Goal: Navigation & Orientation: Find specific page/section

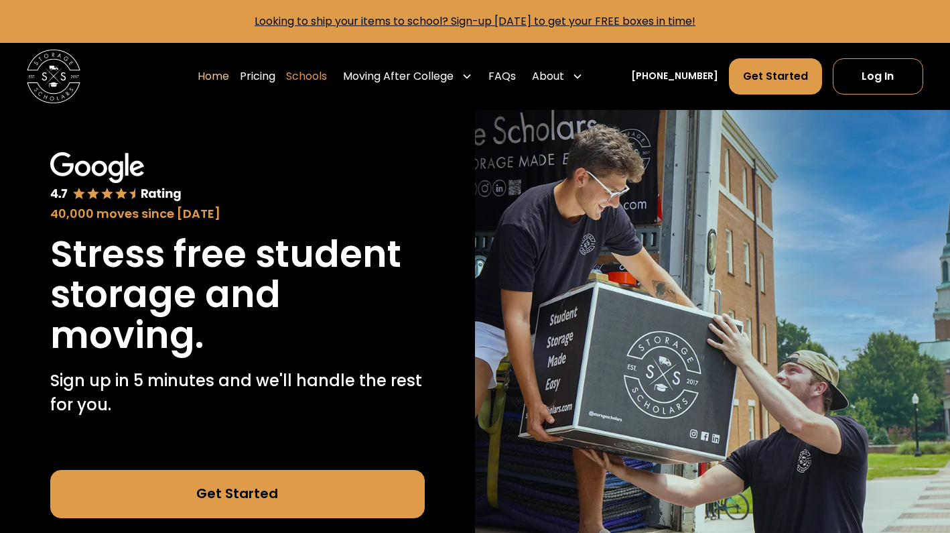
click at [323, 76] on link "Schools" at bounding box center [306, 77] width 41 height 38
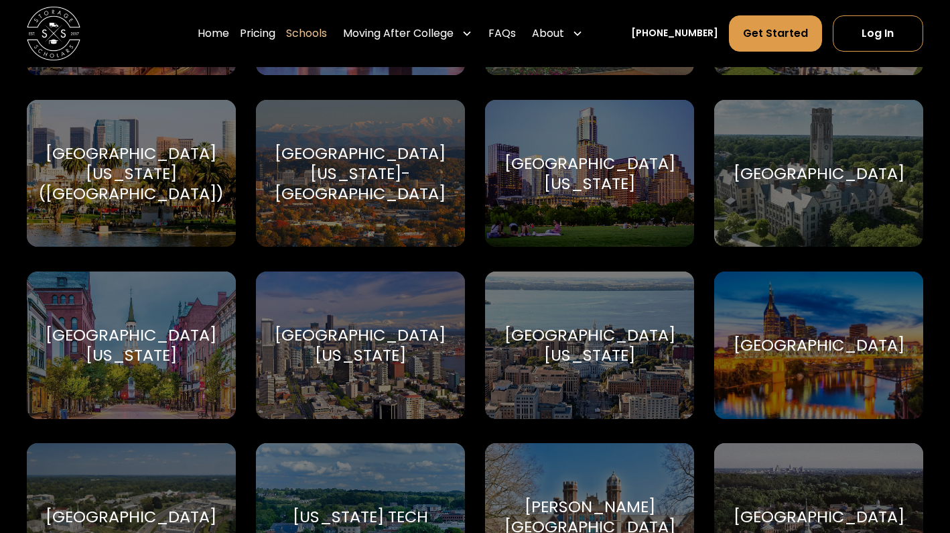
scroll to position [7617, 0]
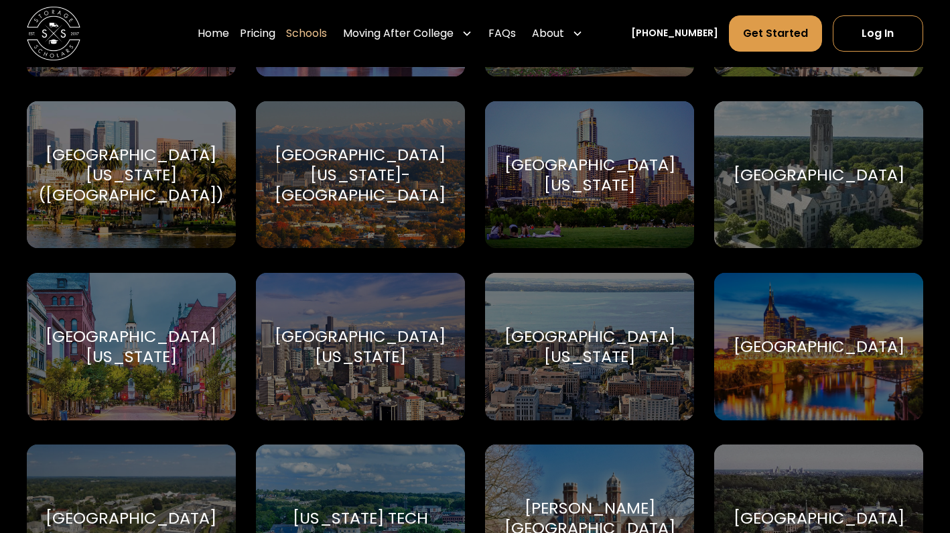
click at [826, 336] on div "[GEOGRAPHIC_DATA]" at bounding box center [819, 346] width 171 height 20
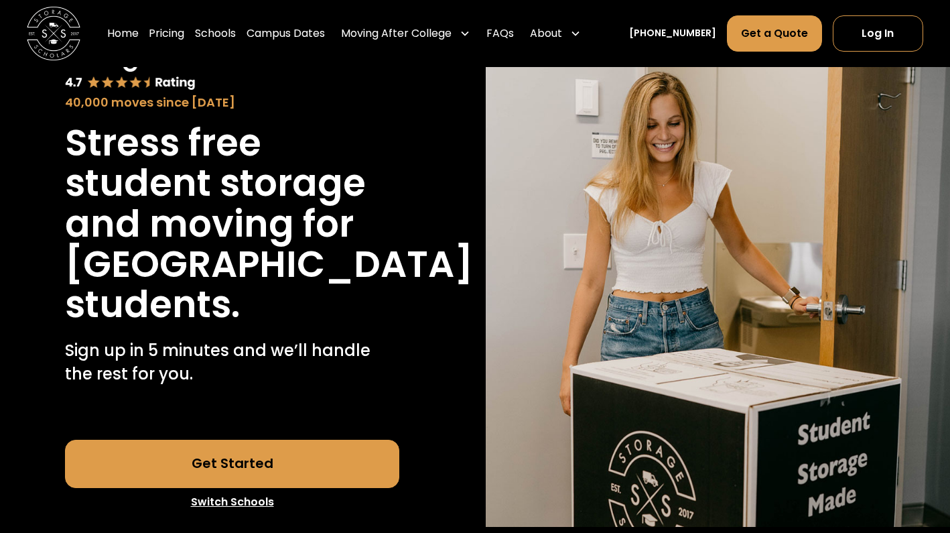
scroll to position [88, 0]
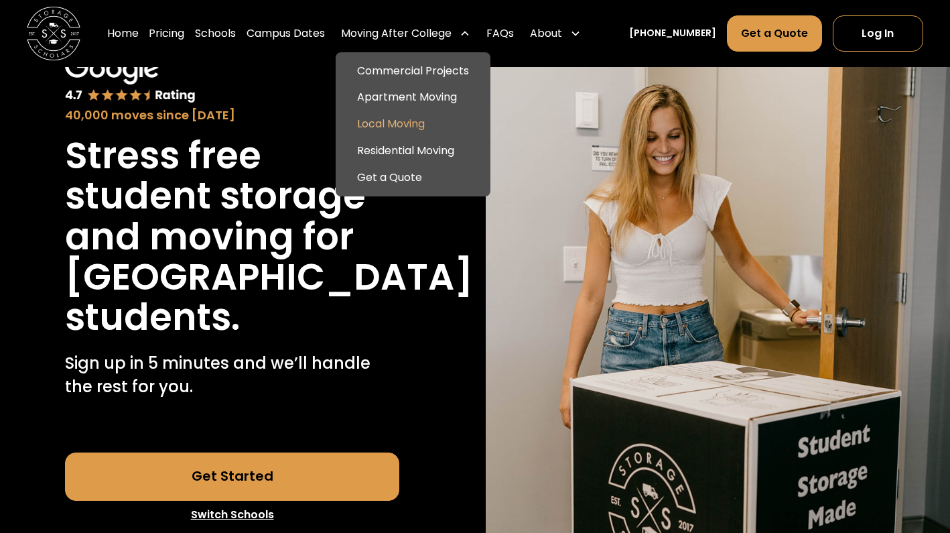
click at [399, 125] on link "Local Moving" at bounding box center [413, 124] width 144 height 27
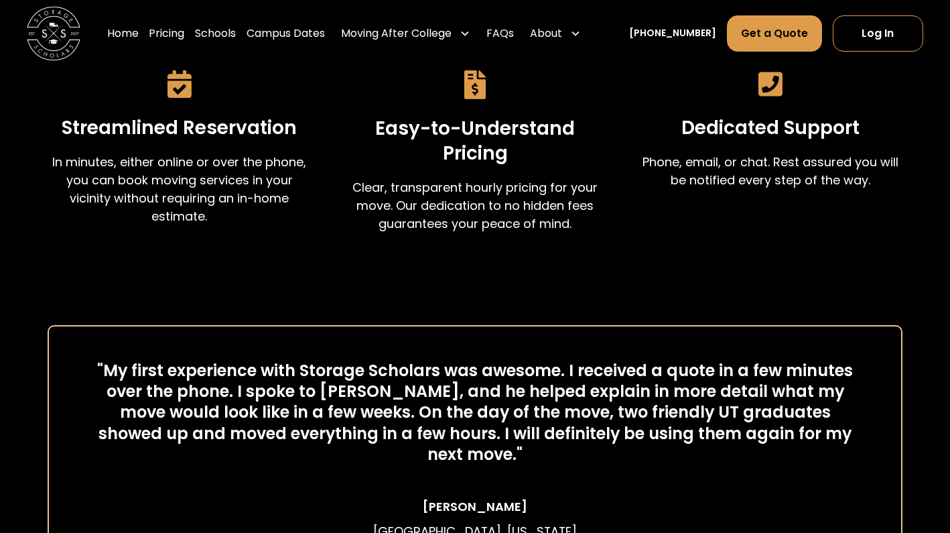
scroll to position [723, 0]
